Goal: Navigation & Orientation: Go to known website

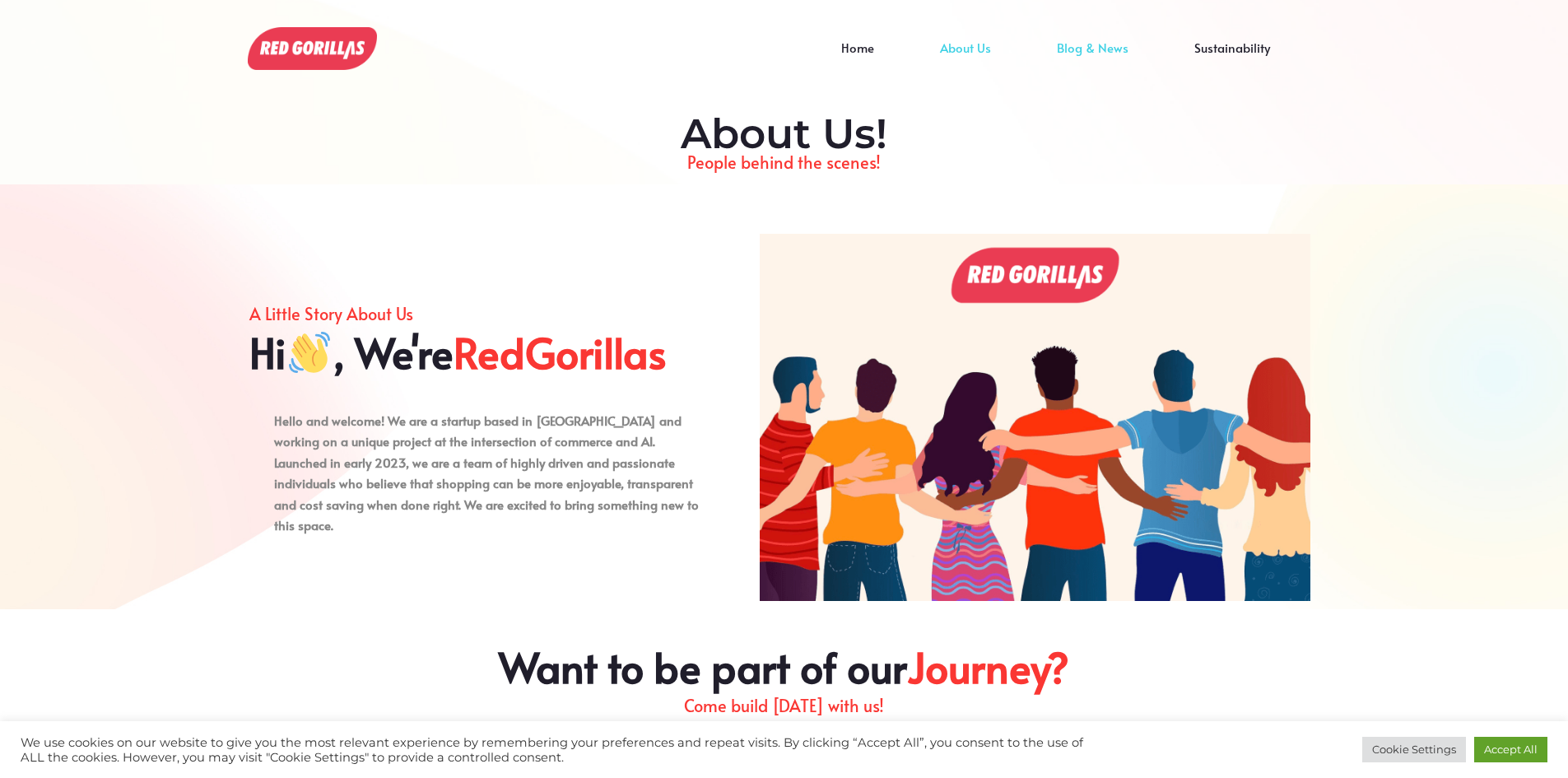
click at [1098, 48] on link "Blog & News" at bounding box center [1092, 59] width 137 height 24
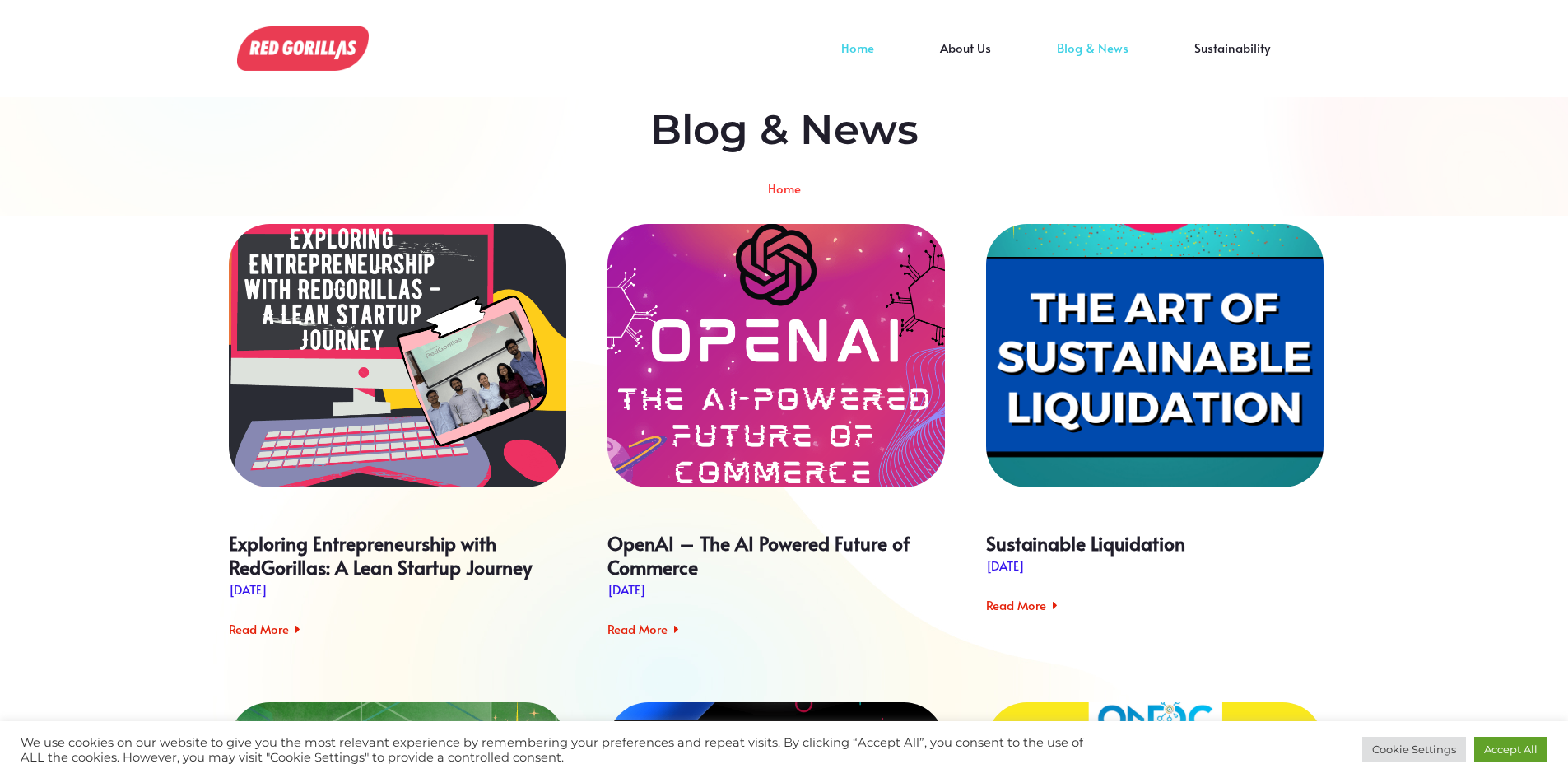
click at [874, 48] on link "Home" at bounding box center [858, 59] width 99 height 24
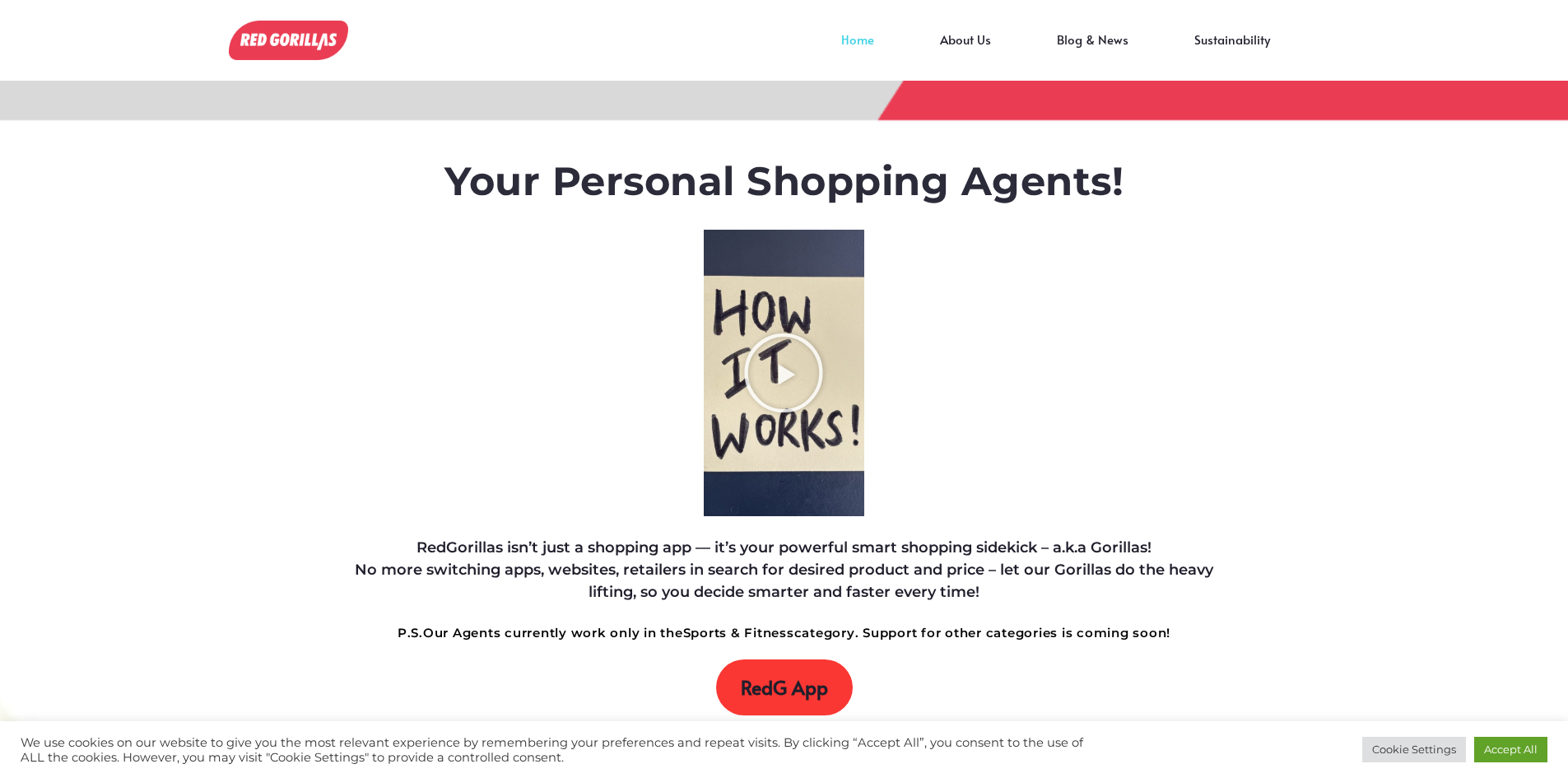
click at [825, 696] on span "RedG App" at bounding box center [784, 687] width 88 height 23
click at [806, 382] on icon "Play Video about RedGorillas How it Works" at bounding box center [784, 373] width 83 height 83
